Goal: Find specific page/section: Find specific page/section

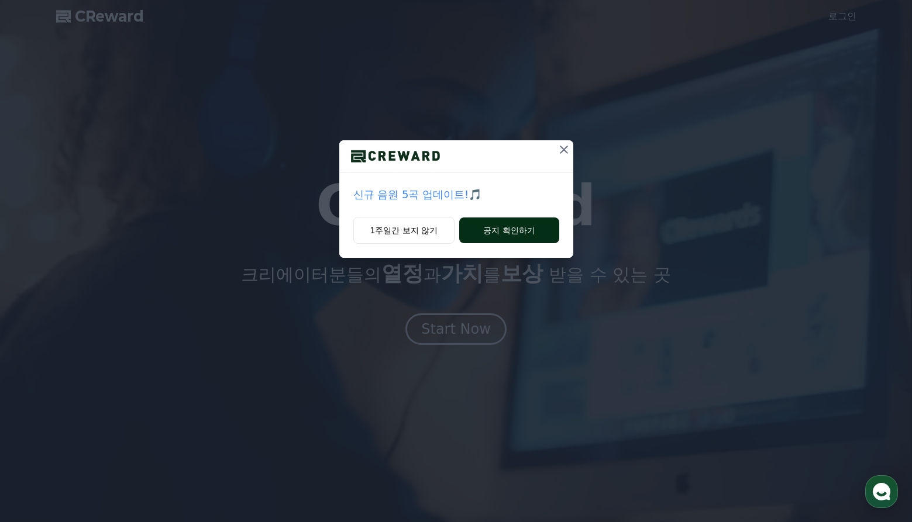
click at [499, 223] on button "공지 확인하기" at bounding box center [508, 231] width 99 height 26
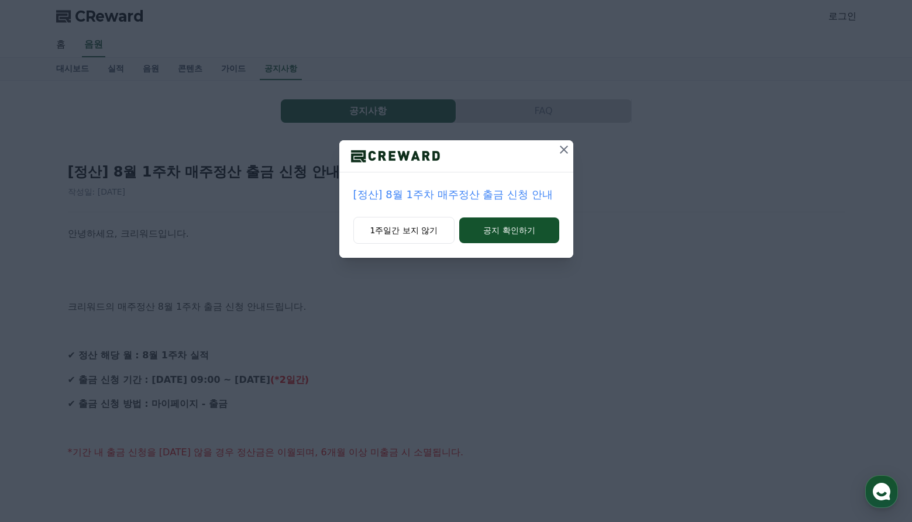
click at [567, 151] on icon at bounding box center [564, 150] width 14 height 14
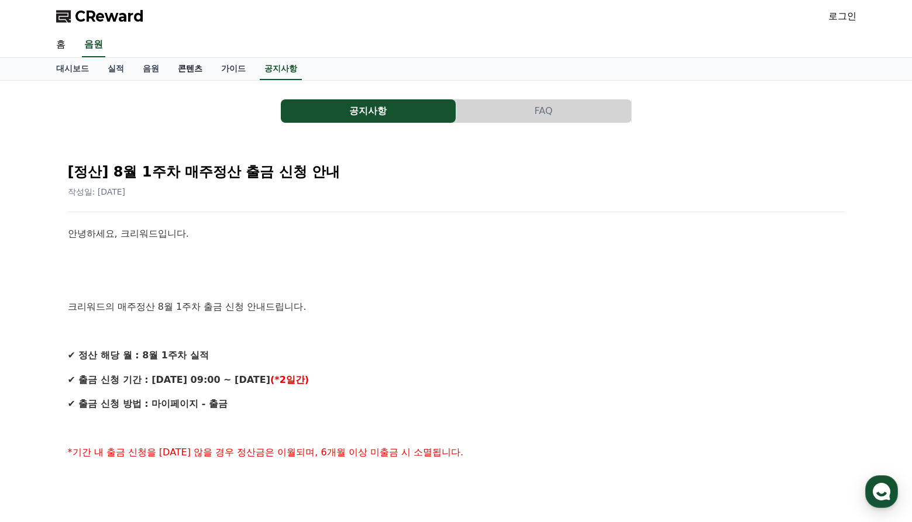
click at [194, 70] on link "콘텐츠" at bounding box center [189, 69] width 43 height 22
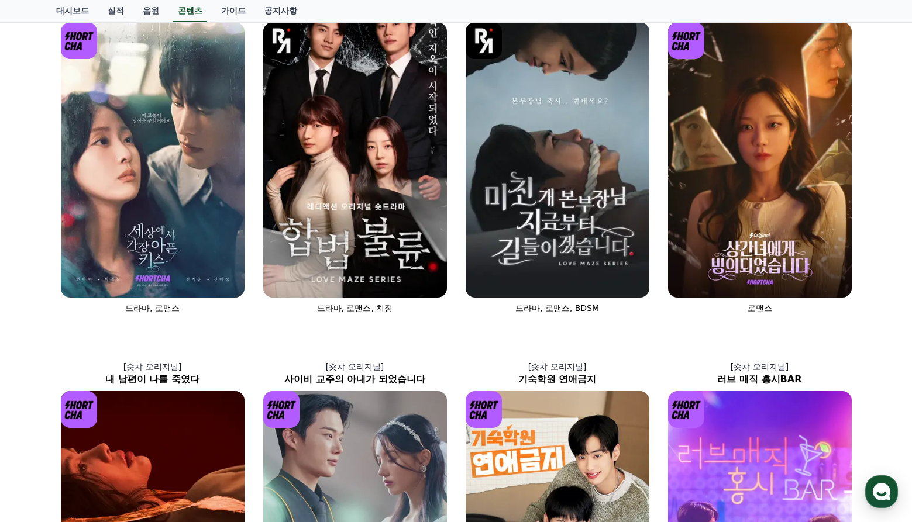
scroll to position [234, 0]
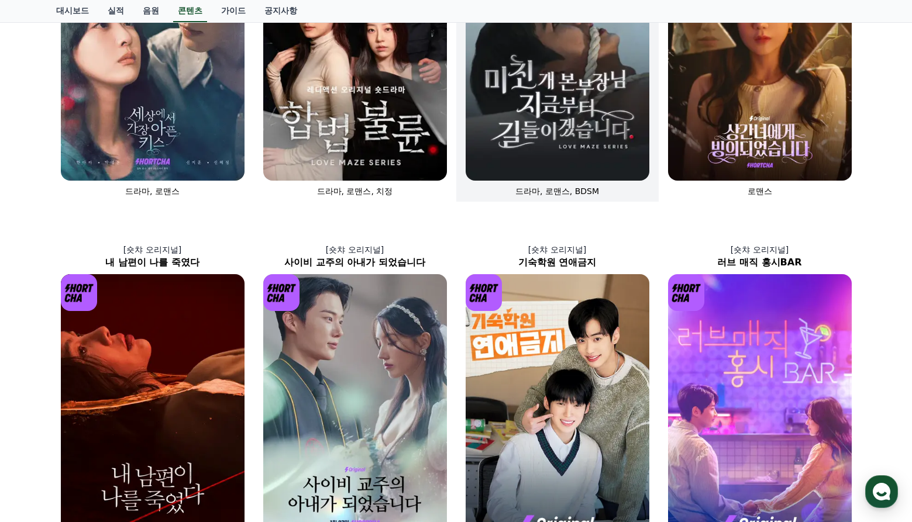
click at [578, 148] on img at bounding box center [558, 42] width 184 height 275
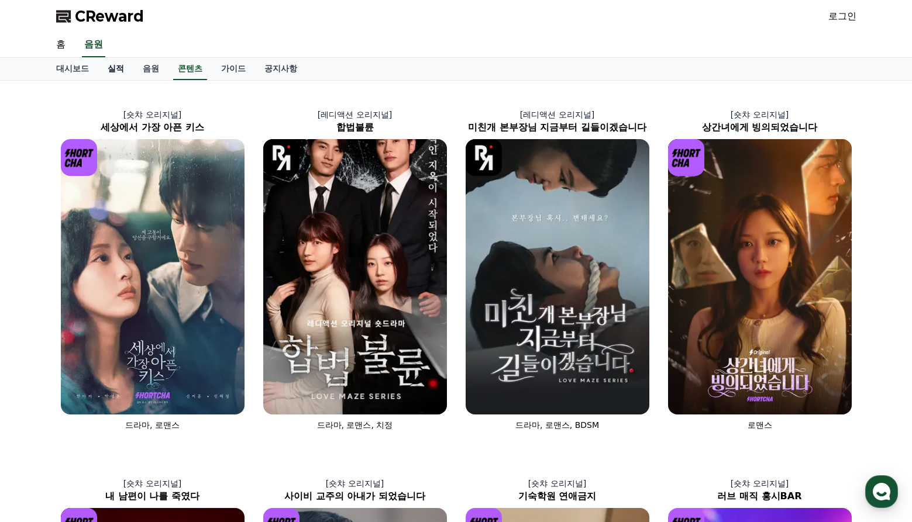
click at [119, 70] on link "실적" at bounding box center [115, 69] width 35 height 22
